Goal: Find specific fact: Find specific fact

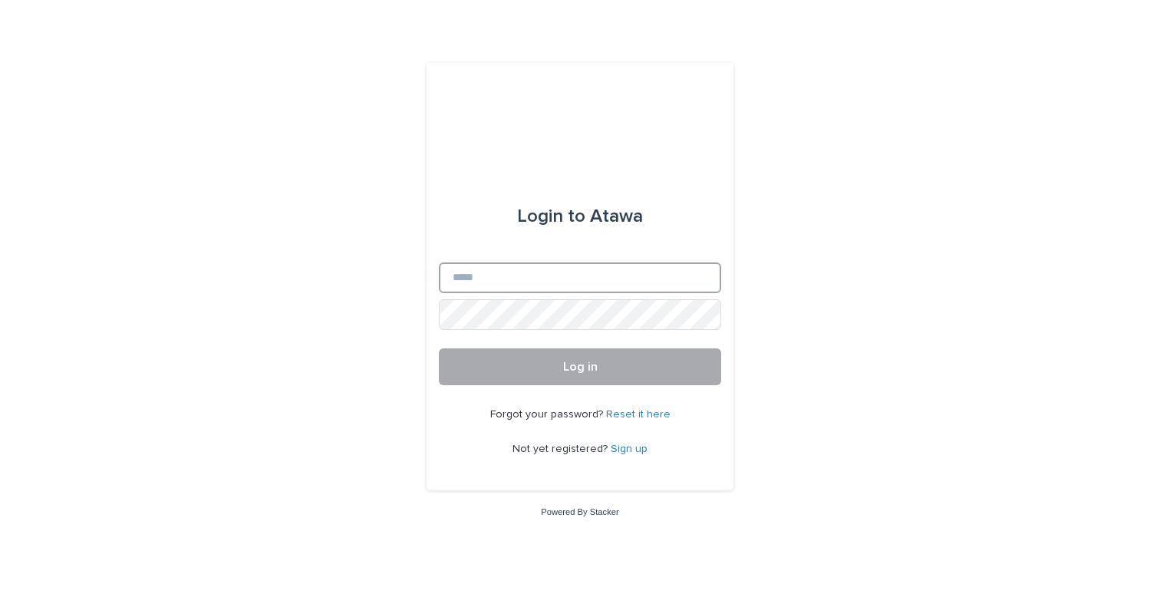
type input "**********"
click at [538, 375] on button "Log in" at bounding box center [580, 366] width 282 height 37
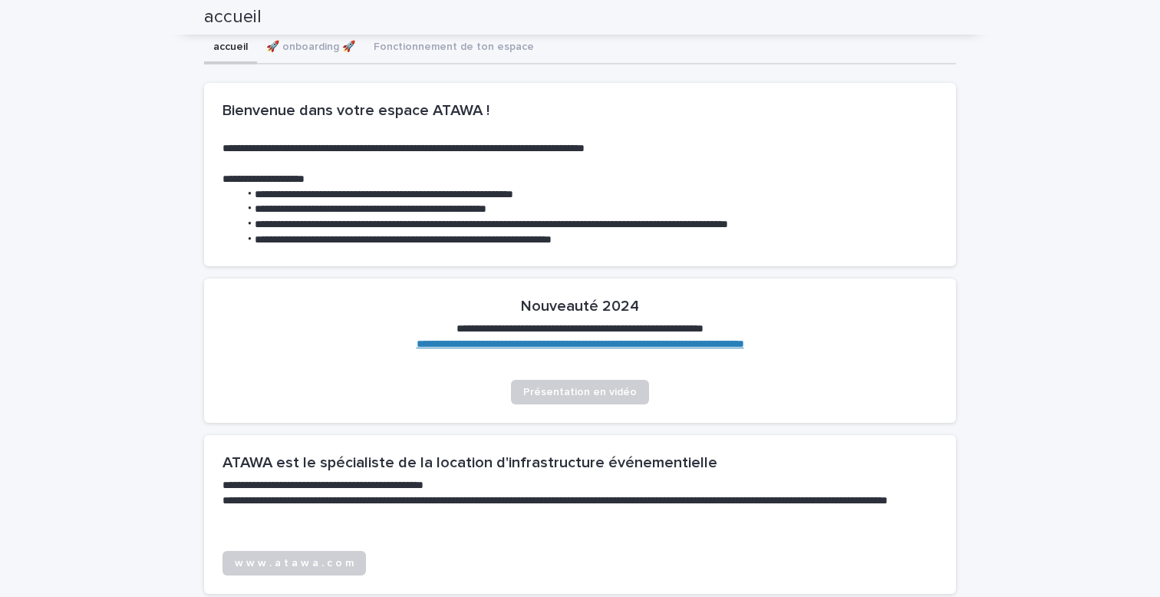
scroll to position [35, 0]
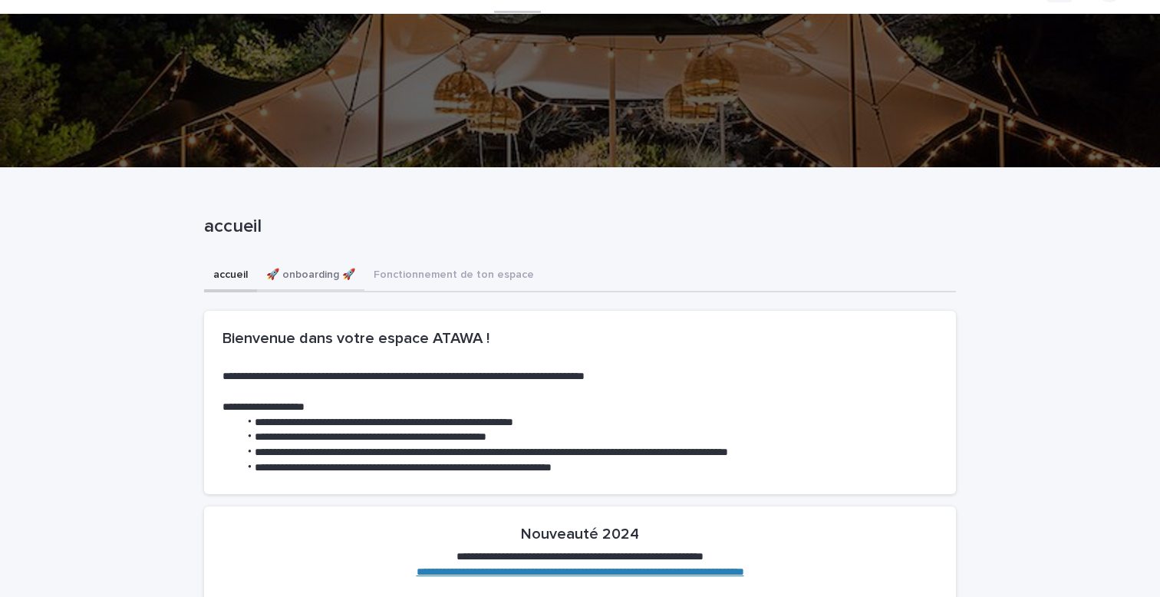
click at [298, 272] on button "🚀 onboarding 🚀" at bounding box center [310, 276] width 107 height 32
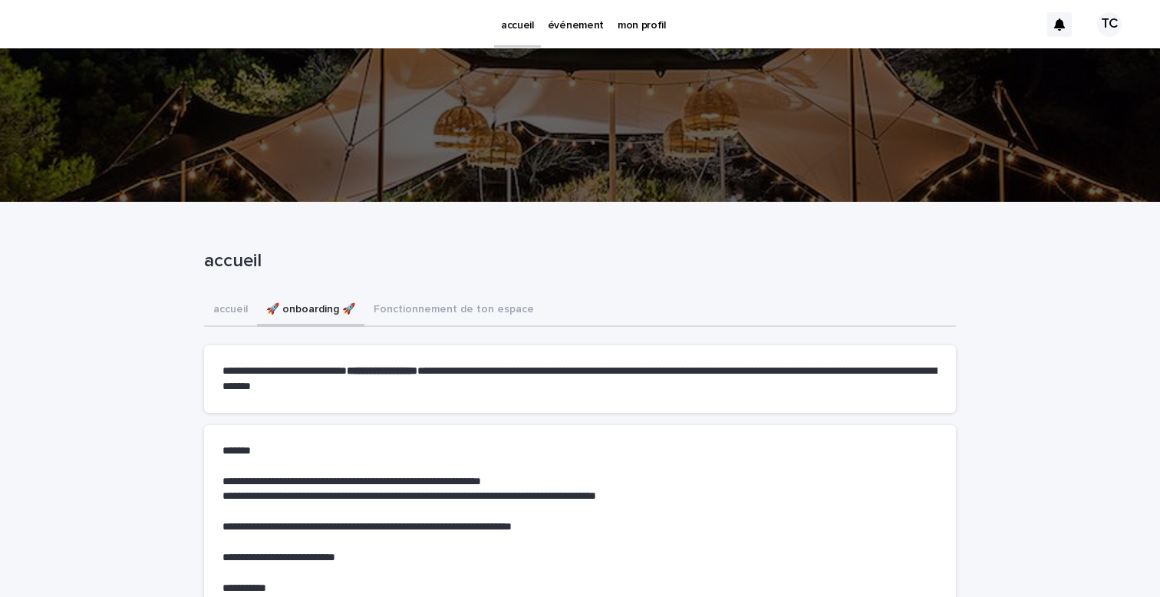
click at [564, 21] on p "événement" at bounding box center [576, 16] width 56 height 32
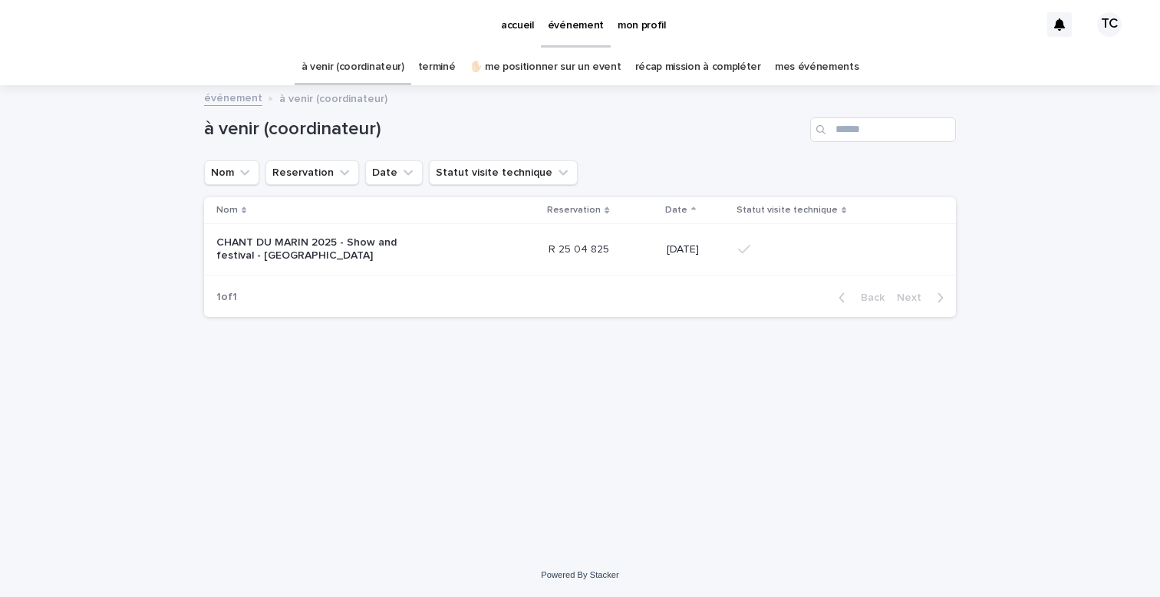
click at [360, 245] on p "CHANT DU MARIN 2025 - Show and festival - [GEOGRAPHIC_DATA]" at bounding box center [312, 249] width 192 height 26
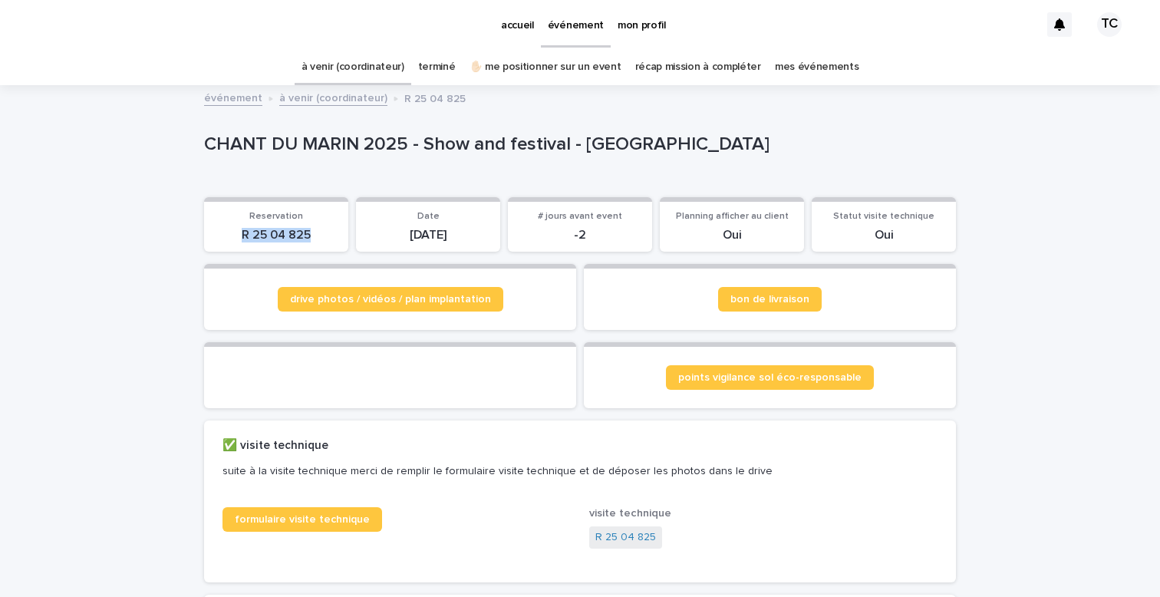
drag, startPoint x: 315, startPoint y: 233, endPoint x: 245, endPoint y: 232, distance: 70.6
click at [242, 232] on p "R 25 04 825" at bounding box center [276, 235] width 126 height 15
copy p "R 25 04 825"
